Goal: Navigation & Orientation: Find specific page/section

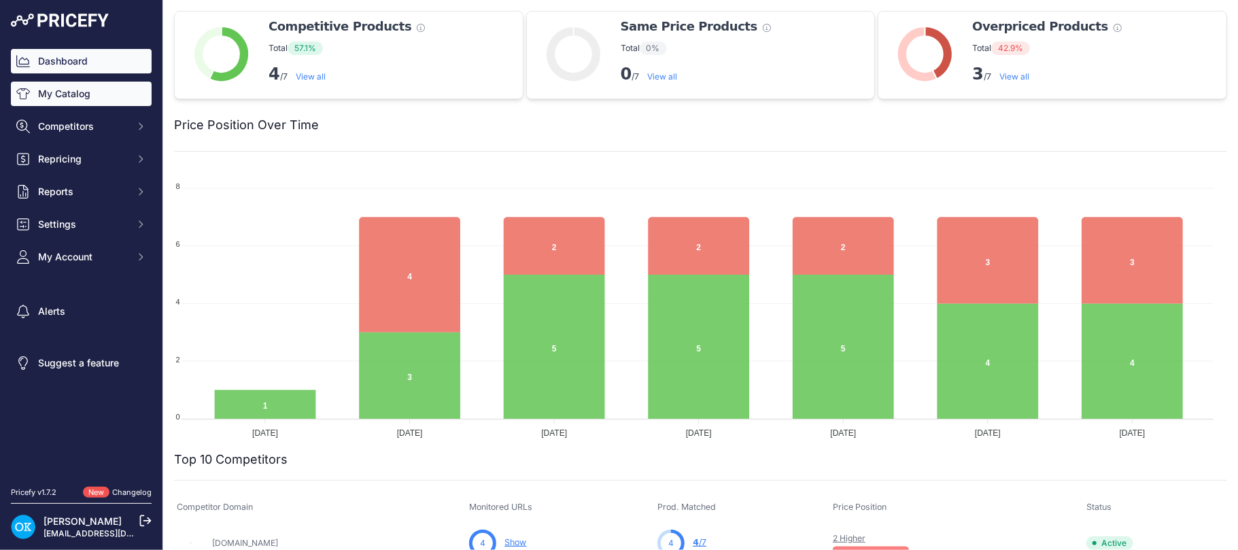
click at [67, 90] on link "My Catalog" at bounding box center [81, 94] width 141 height 24
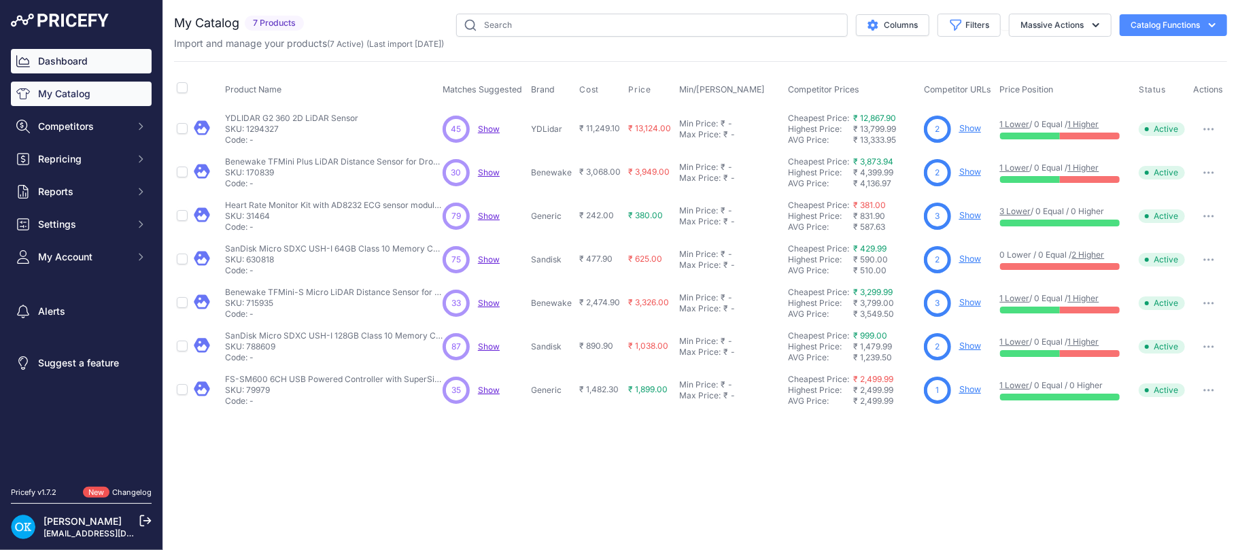
click at [105, 50] on link "Dashboard" at bounding box center [81, 61] width 141 height 24
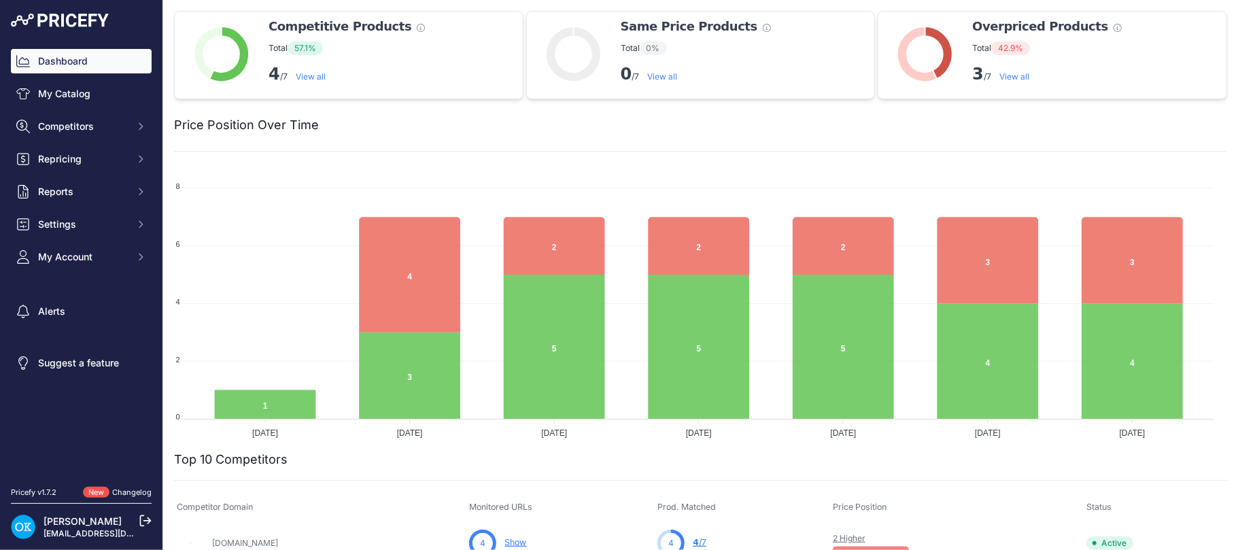
click at [1009, 77] on link "View all" at bounding box center [1014, 76] width 30 height 10
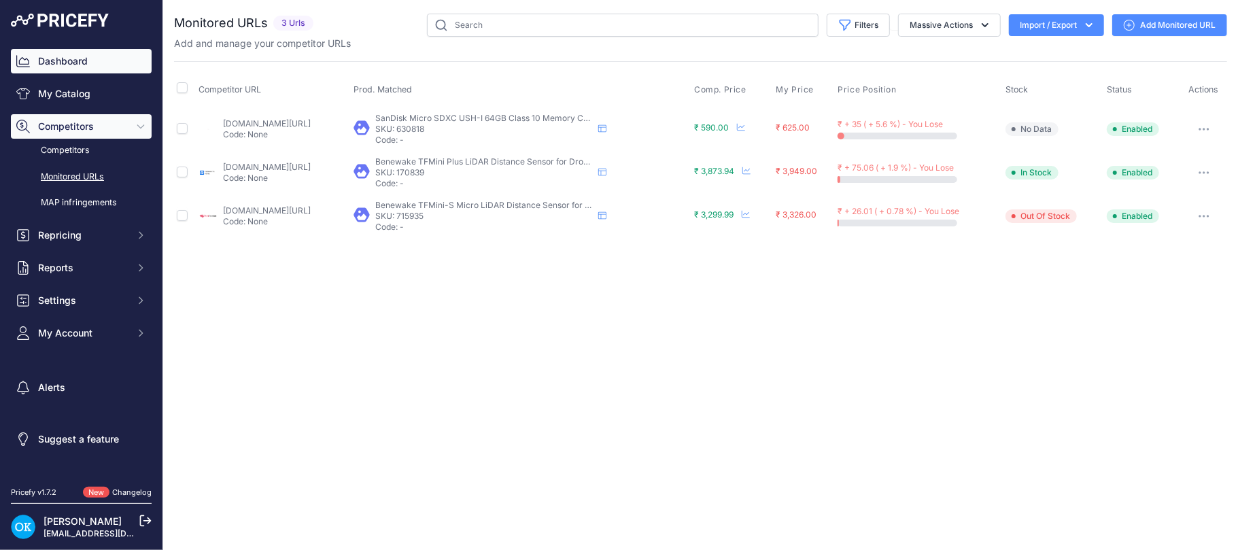
click at [58, 63] on link "Dashboard" at bounding box center [81, 61] width 141 height 24
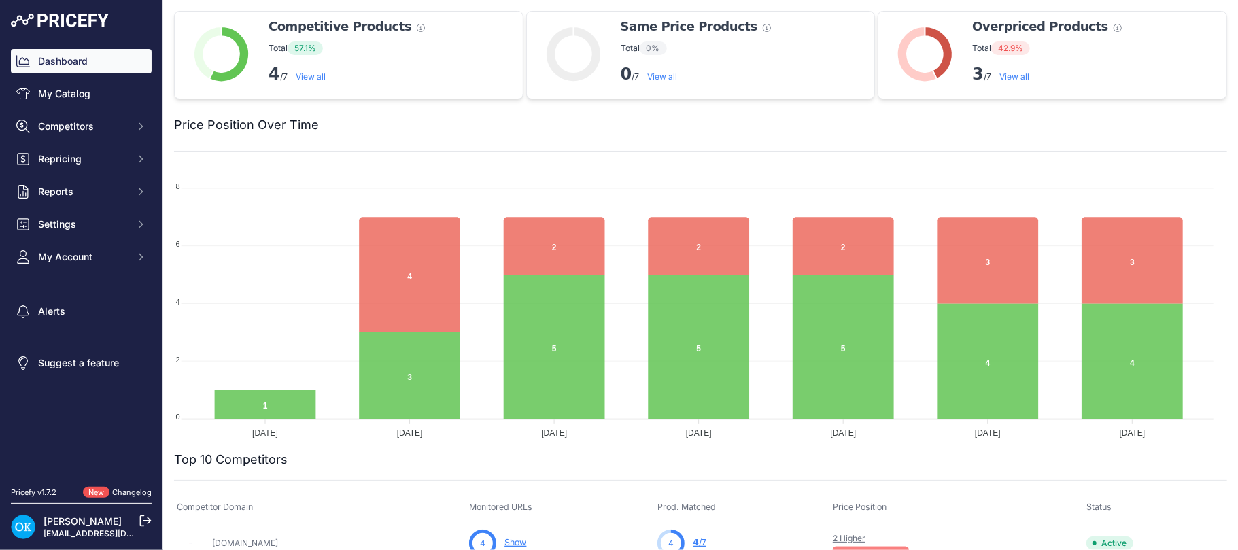
click at [313, 69] on p "4 /7 View all" at bounding box center [347, 74] width 156 height 22
click at [307, 73] on link "View all" at bounding box center [311, 76] width 30 height 10
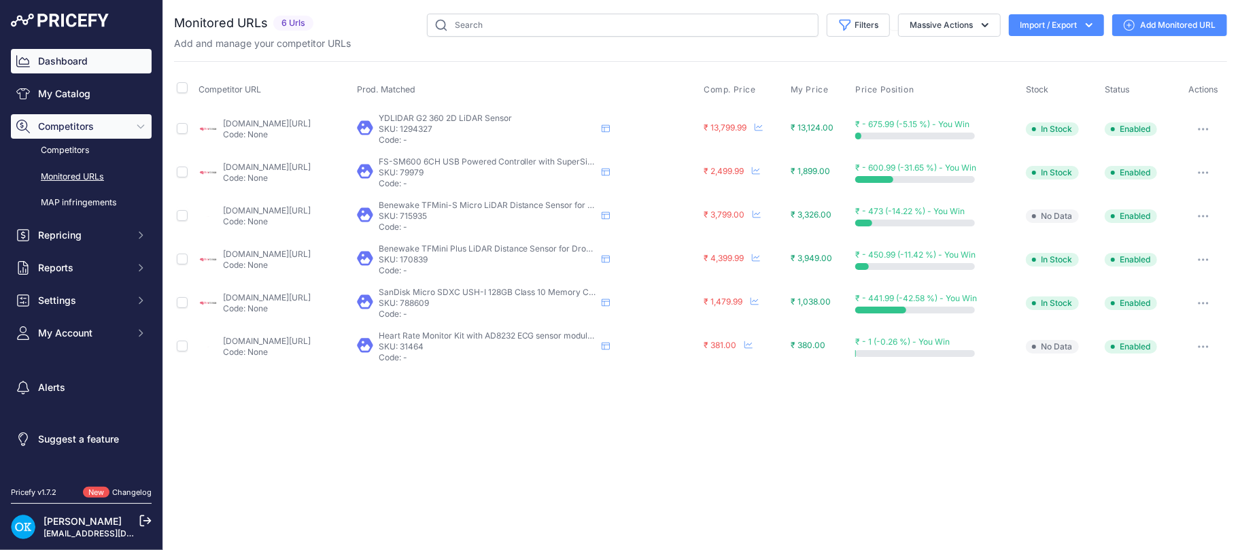
click at [107, 53] on link "Dashboard" at bounding box center [81, 61] width 141 height 24
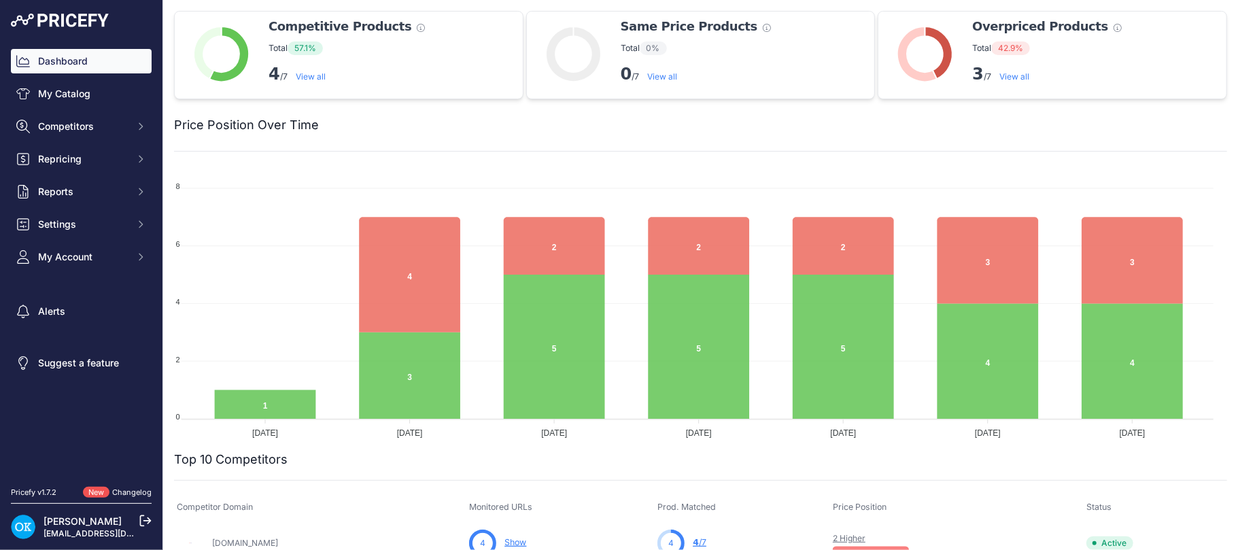
click at [1013, 72] on link "View all" at bounding box center [1014, 76] width 30 height 10
